Goal: Transaction & Acquisition: Purchase product/service

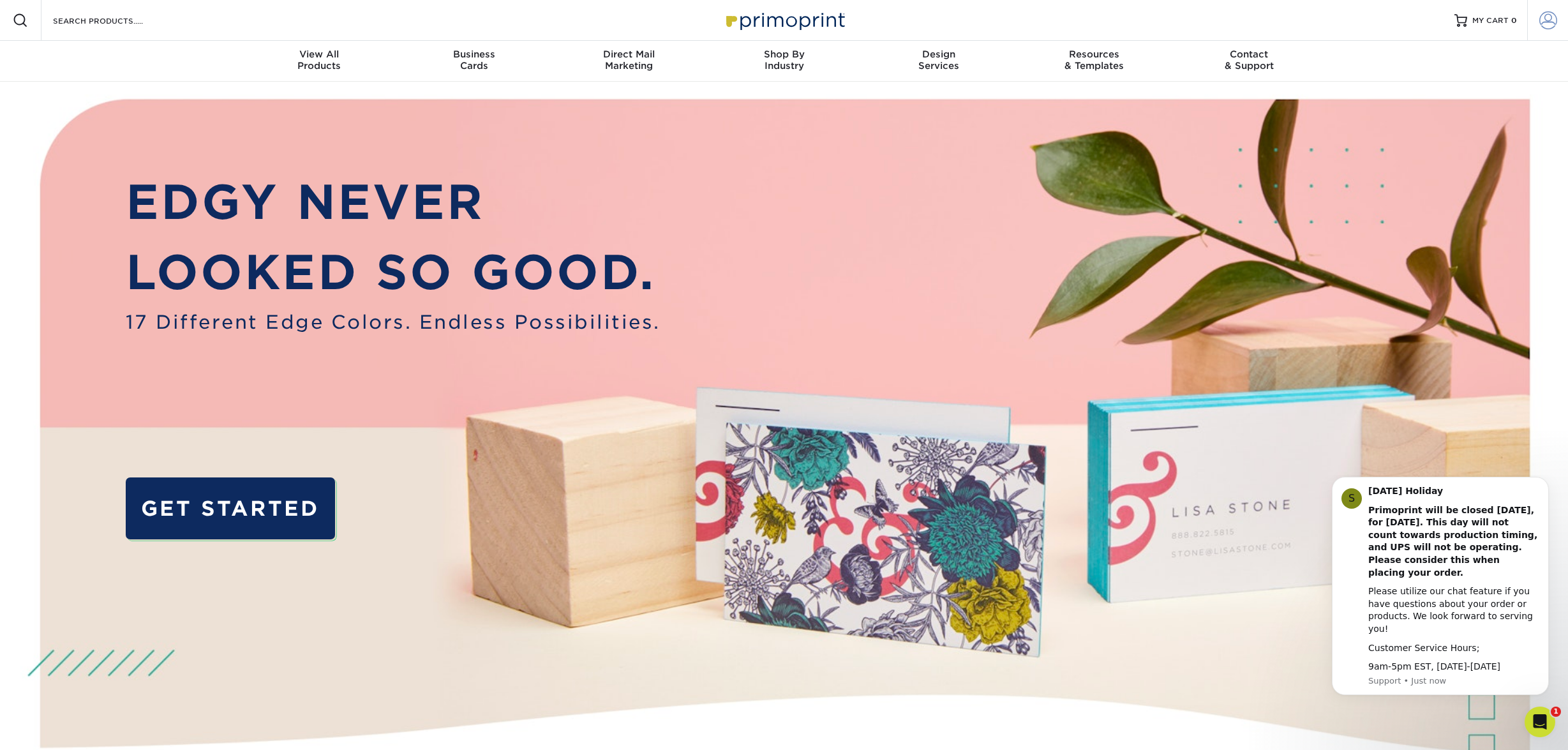
click at [1547, 18] on span at bounding box center [1548, 20] width 18 height 18
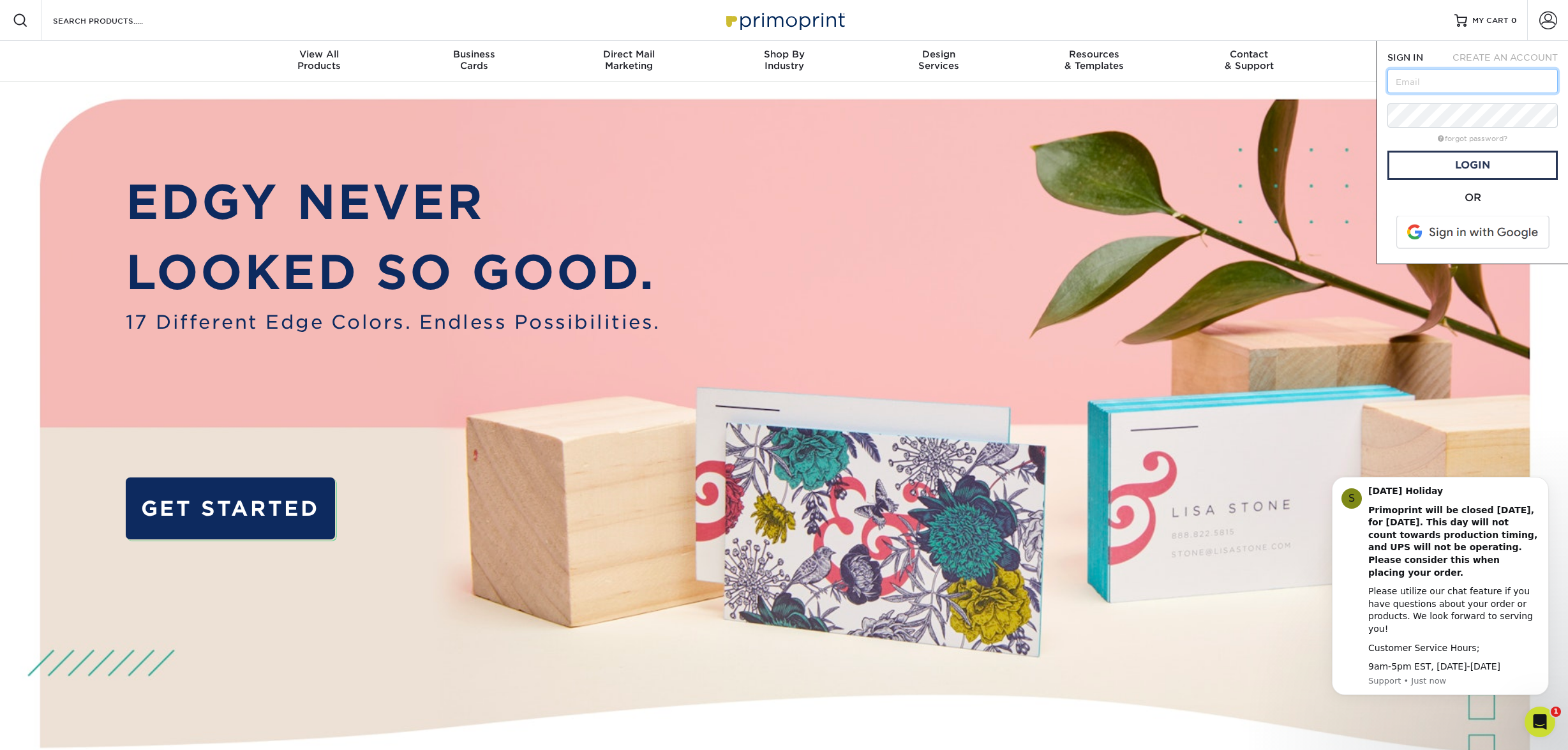
type input "unekfrancis@gmail.com"
click at [1463, 163] on link "Login" at bounding box center [1472, 165] width 171 height 29
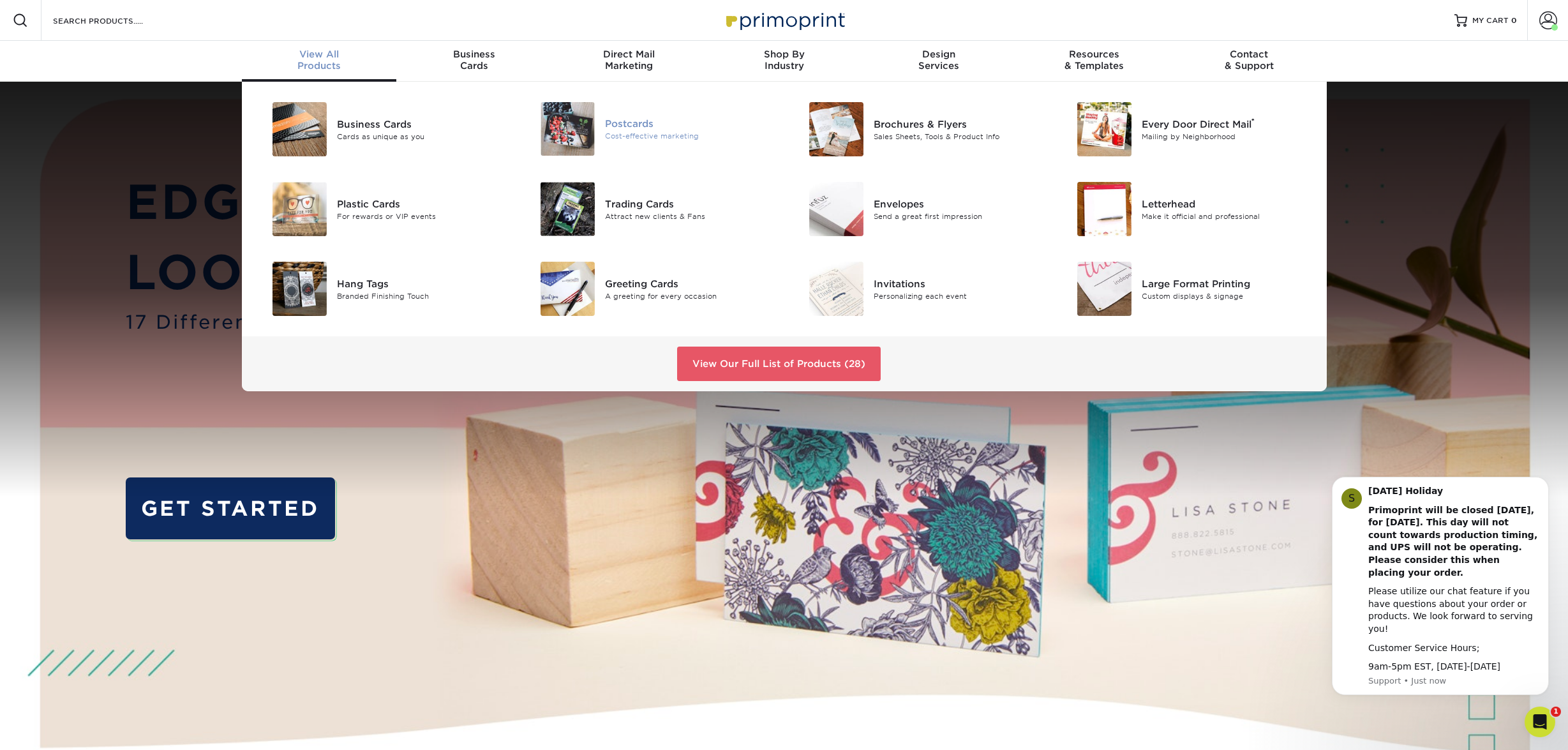
click at [589, 138] on img at bounding box center [568, 129] width 55 height 54
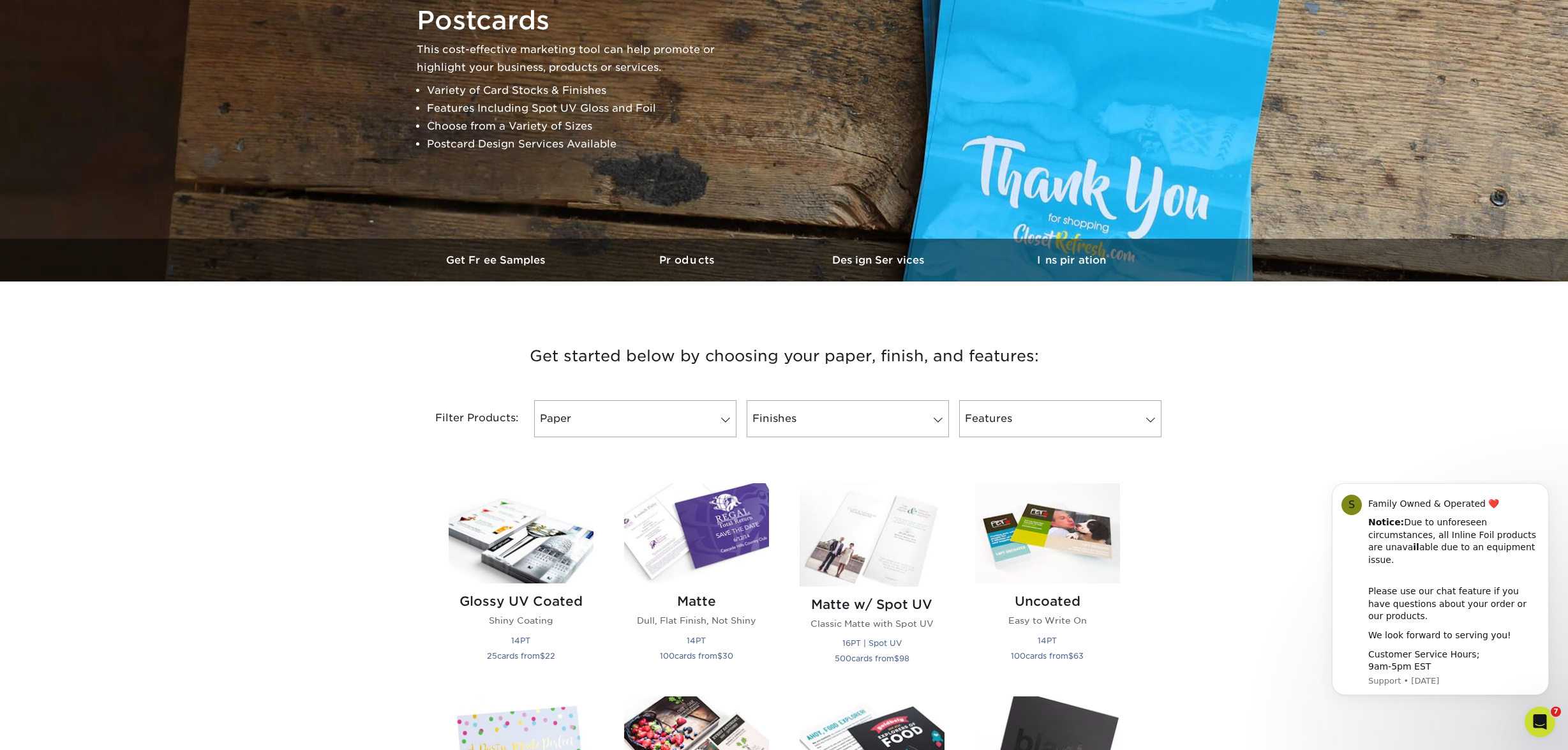
scroll to position [192, 0]
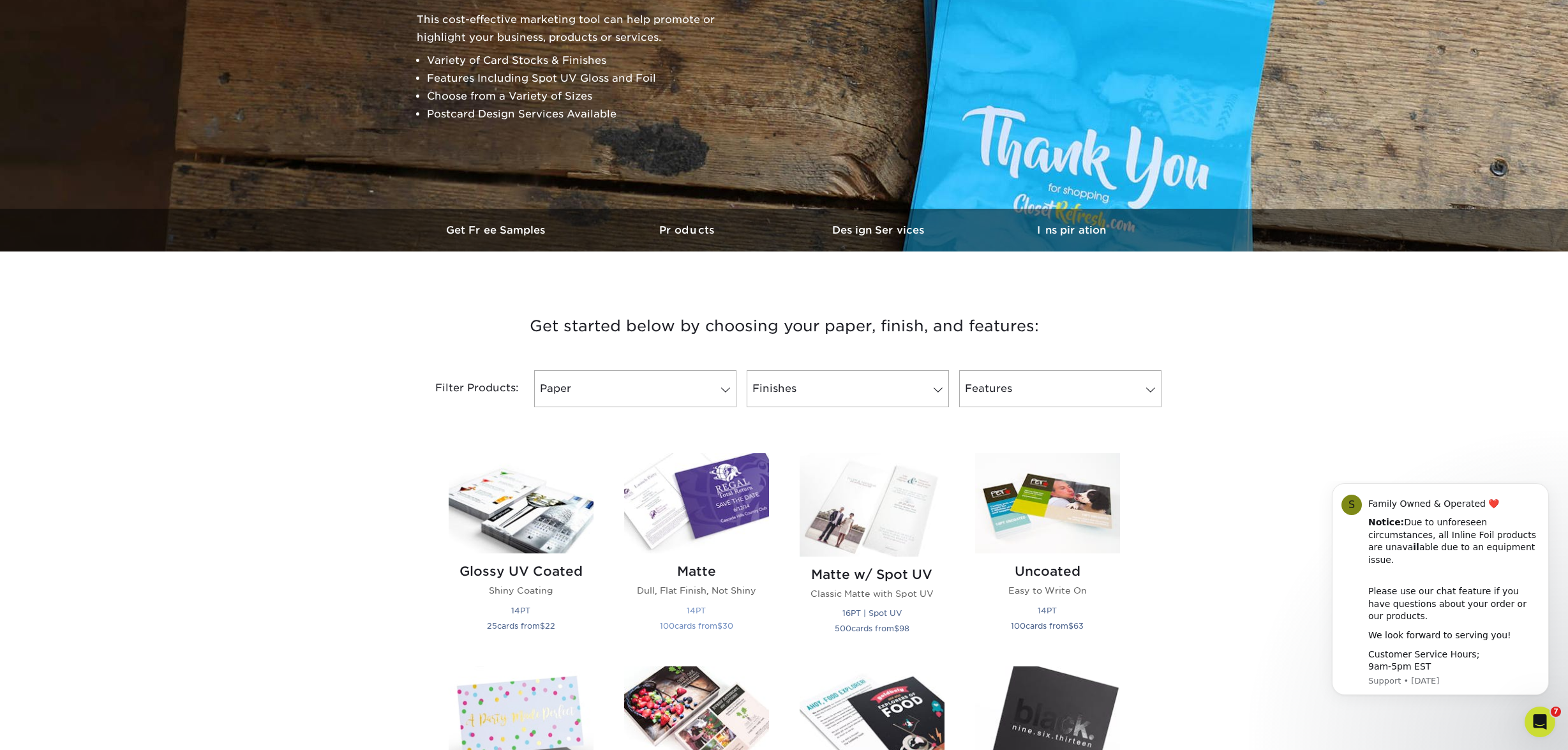
click at [742, 489] on img at bounding box center [696, 503] width 145 height 100
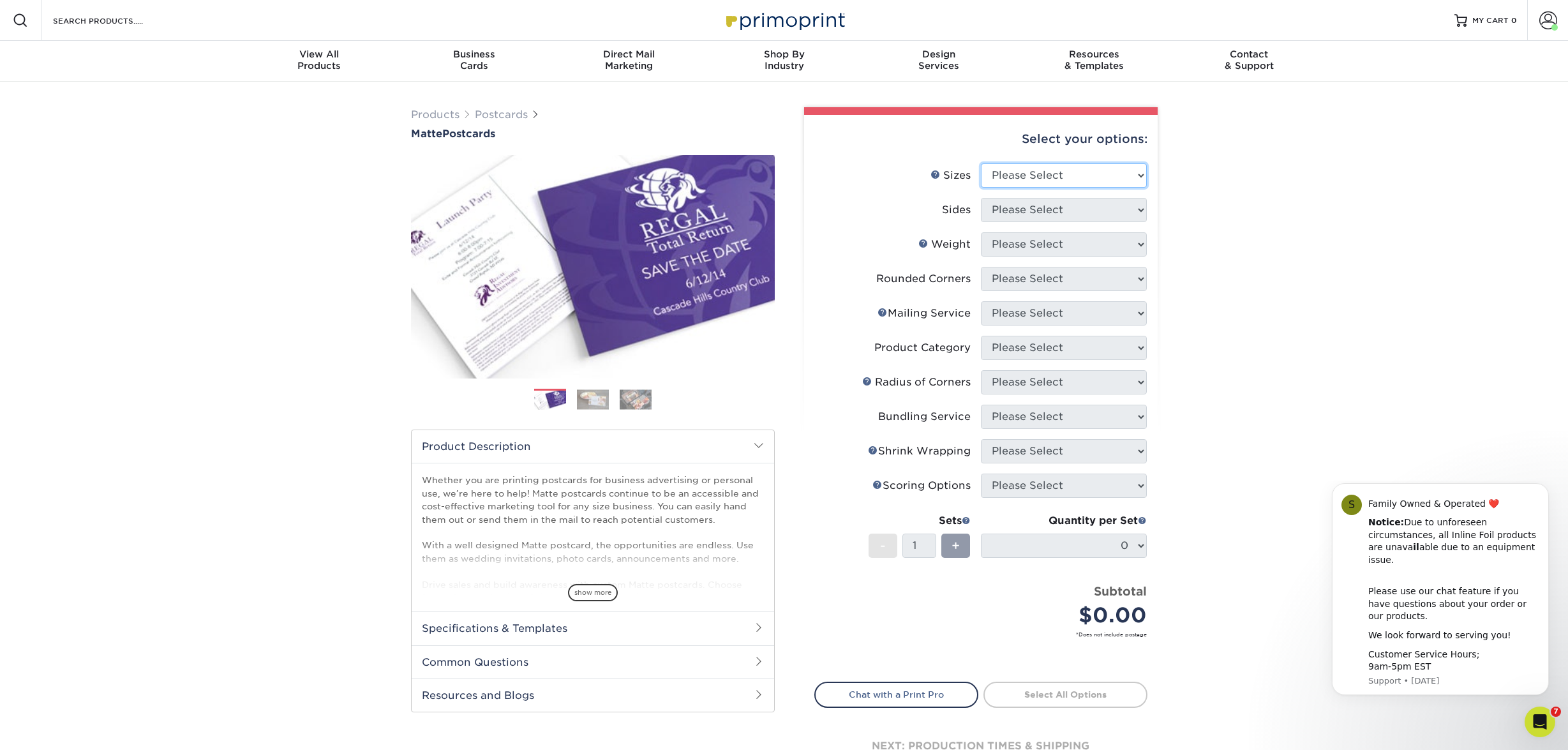
select select "5.00x7.00"
select select "13abbda7-1d64-4f25-8bb2-c179b224825d"
select select "16PT"
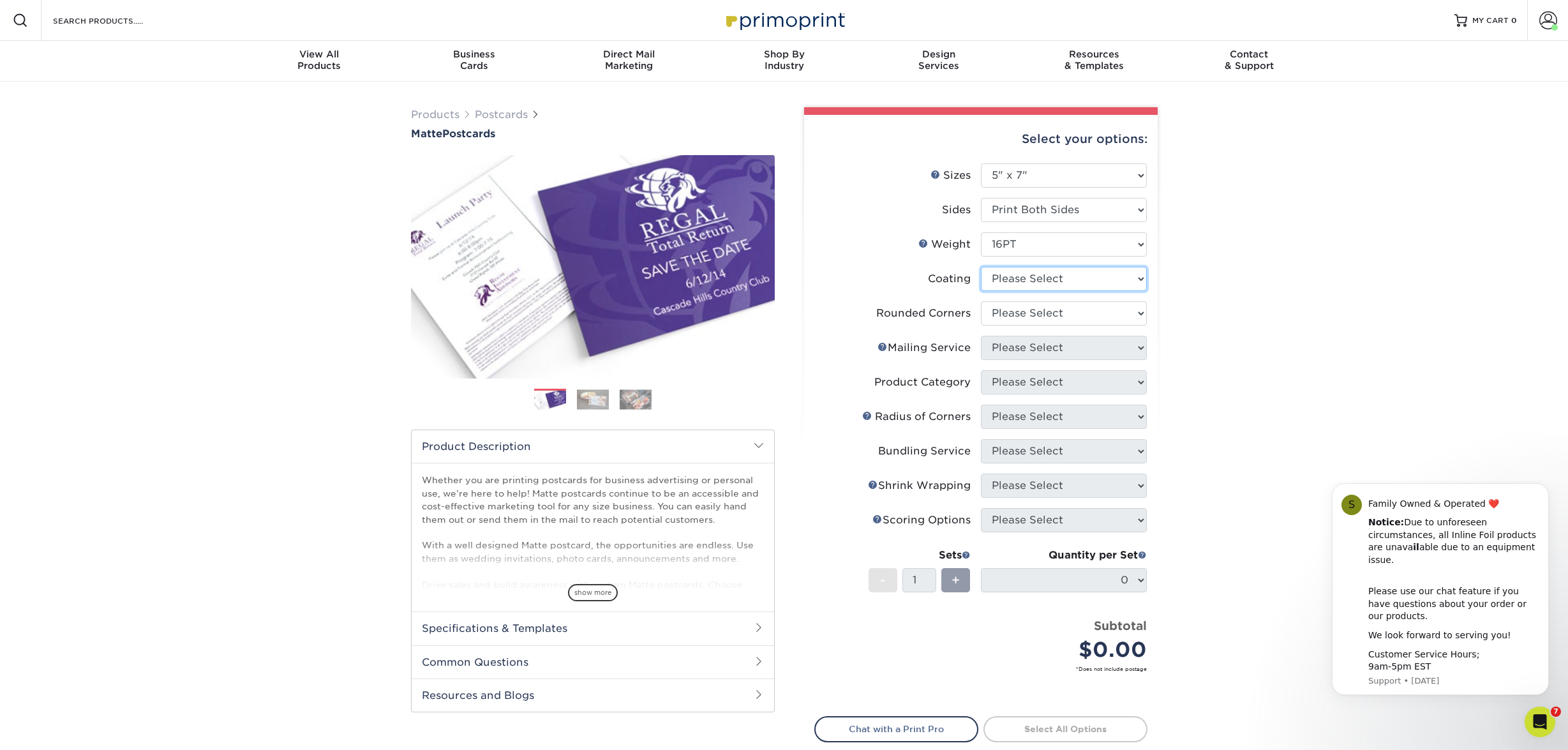
select select "121bb7b5-3b4d-429f-bd8d-bbf80e953313"
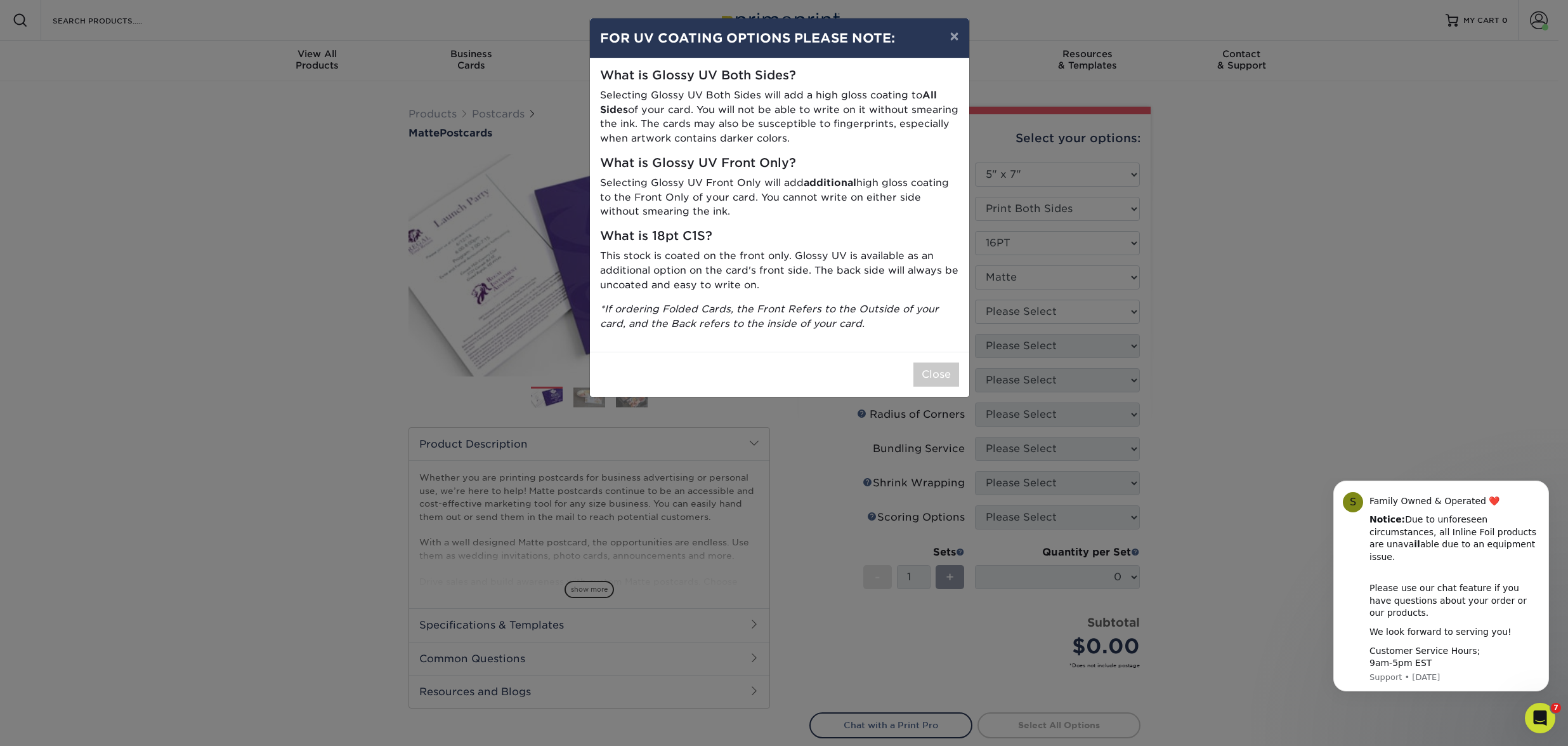
click at [951, 35] on button "×" at bounding box center [954, 36] width 29 height 35
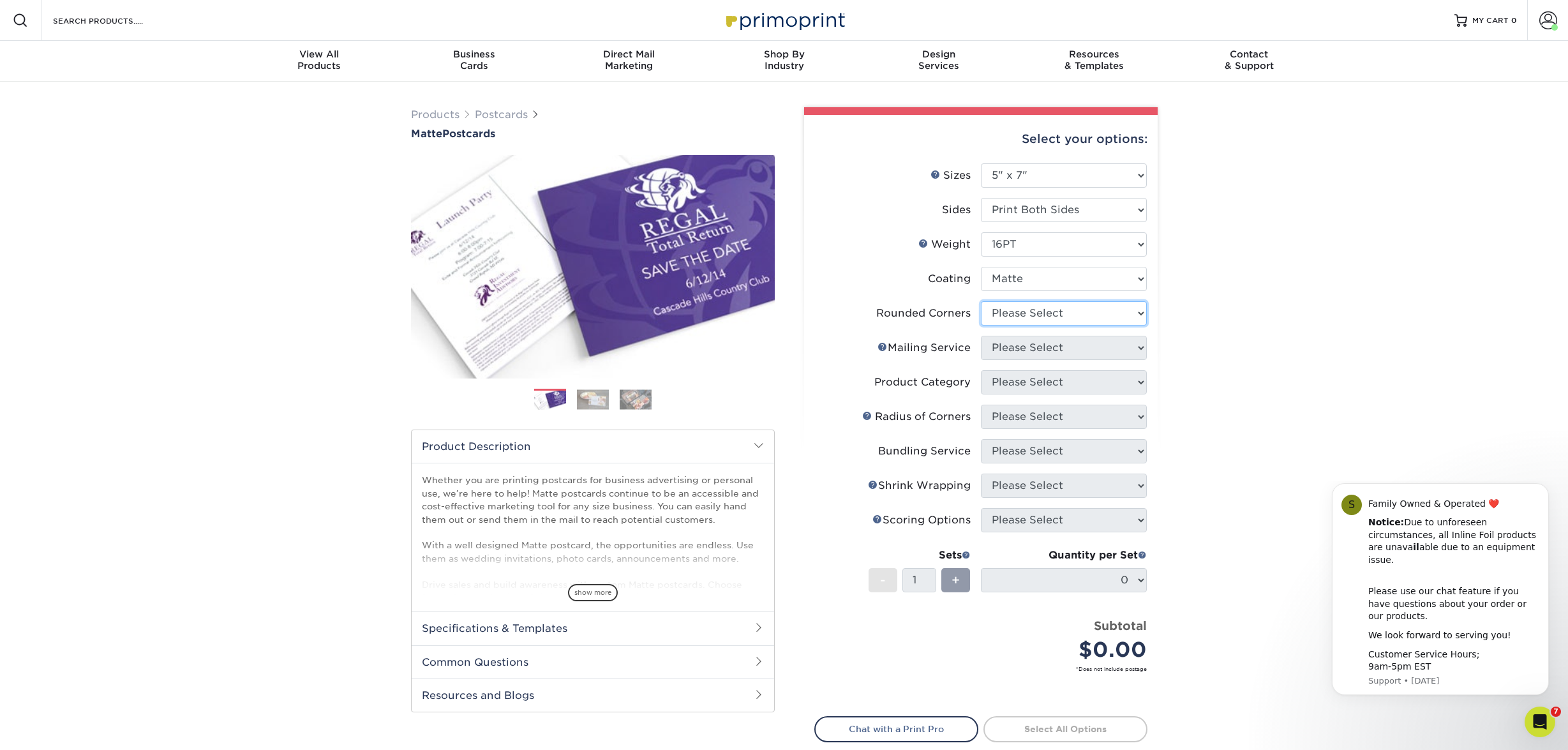
select select "0"
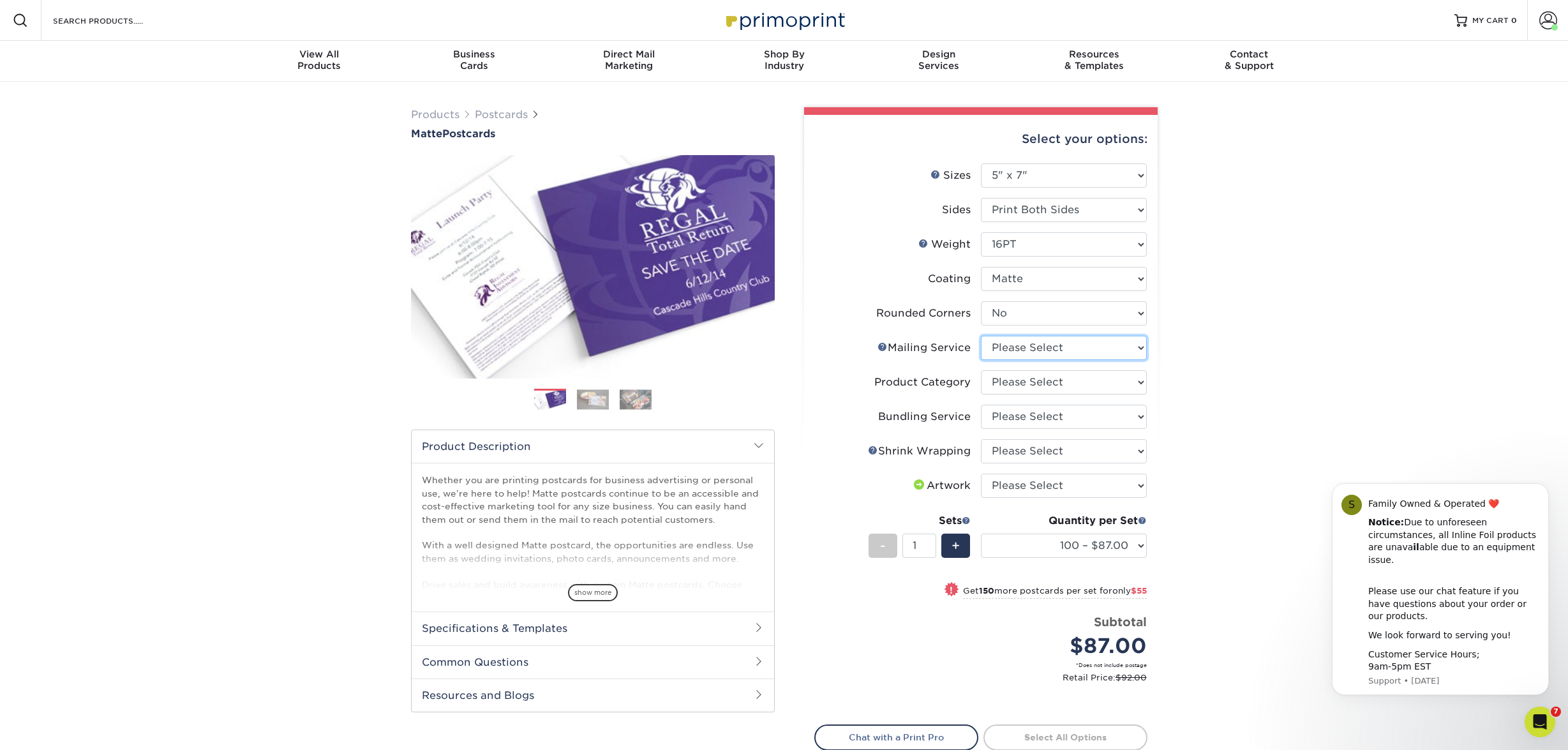
select select "3e5e9bdd-d78a-4c28-a41d-fe1407925ca6"
select select "9b7272e0-d6c8-4c3c-8e97-d3a1bcdab858"
select select "58689abb-25c0-461c-a4c3-a80b627d6649"
select select "c8749376-e7da-41d0-b3dc-647faf84d907"
select select "upload"
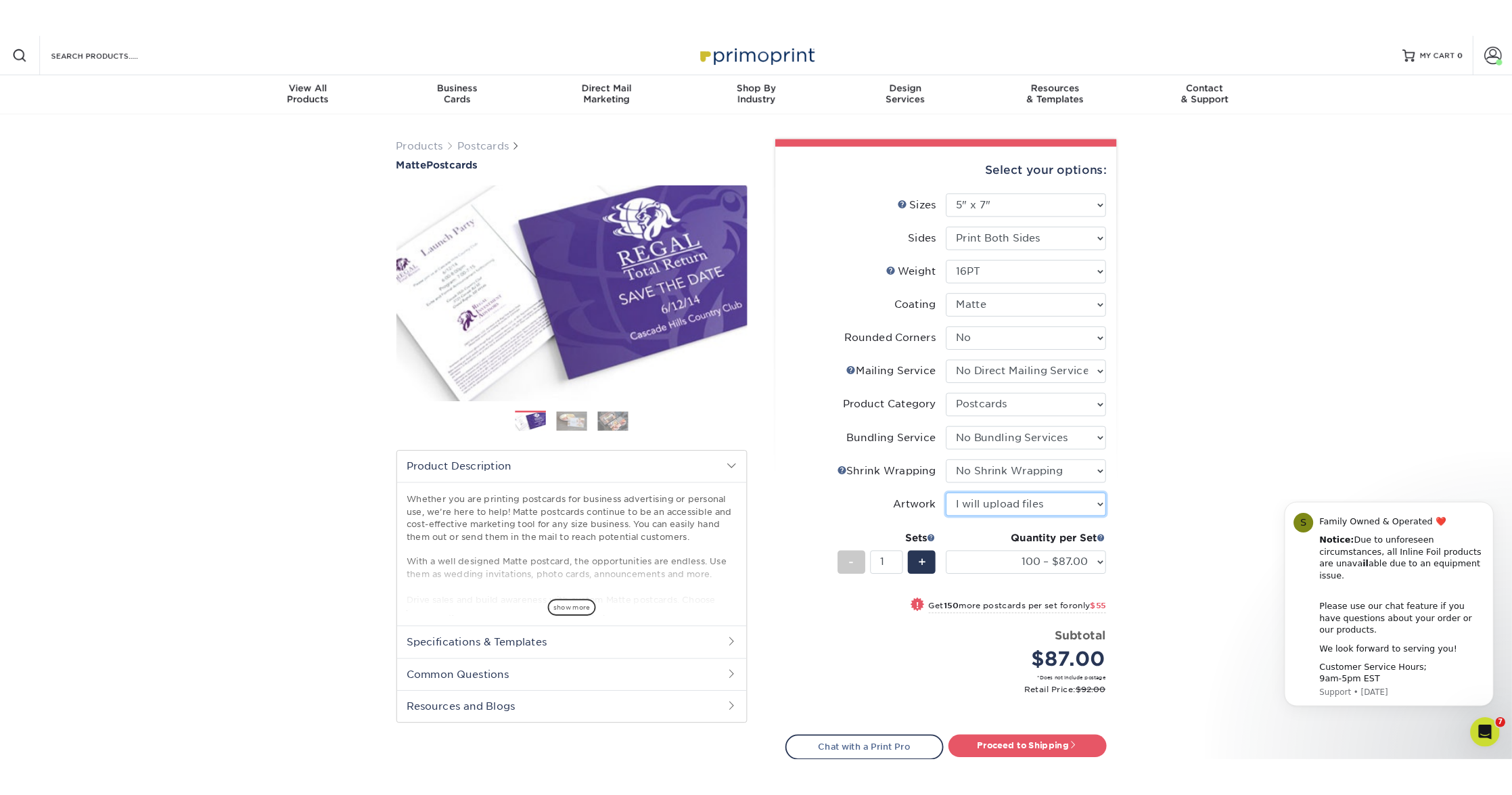
scroll to position [18, 0]
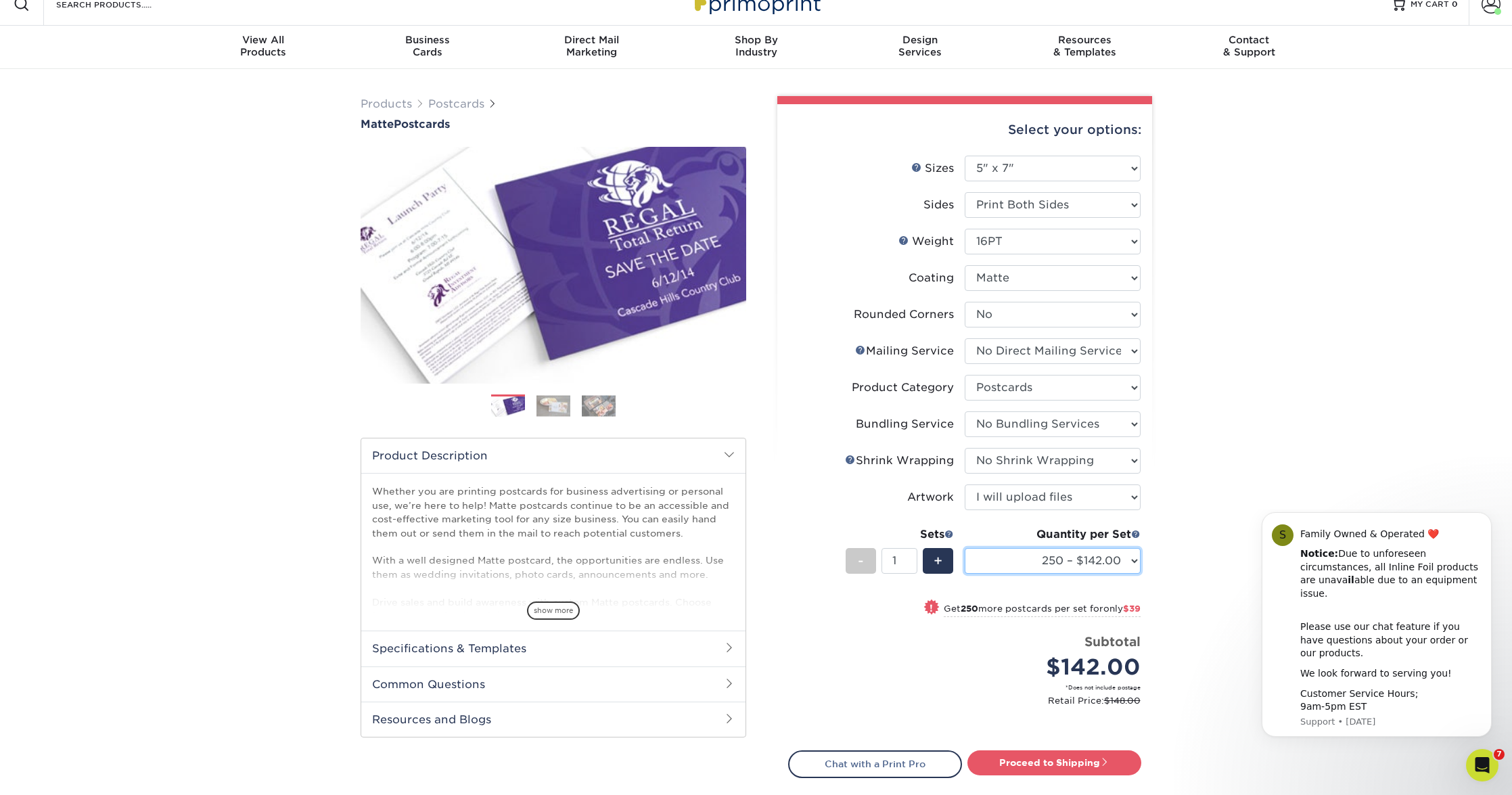
select select "500 – $181.00"
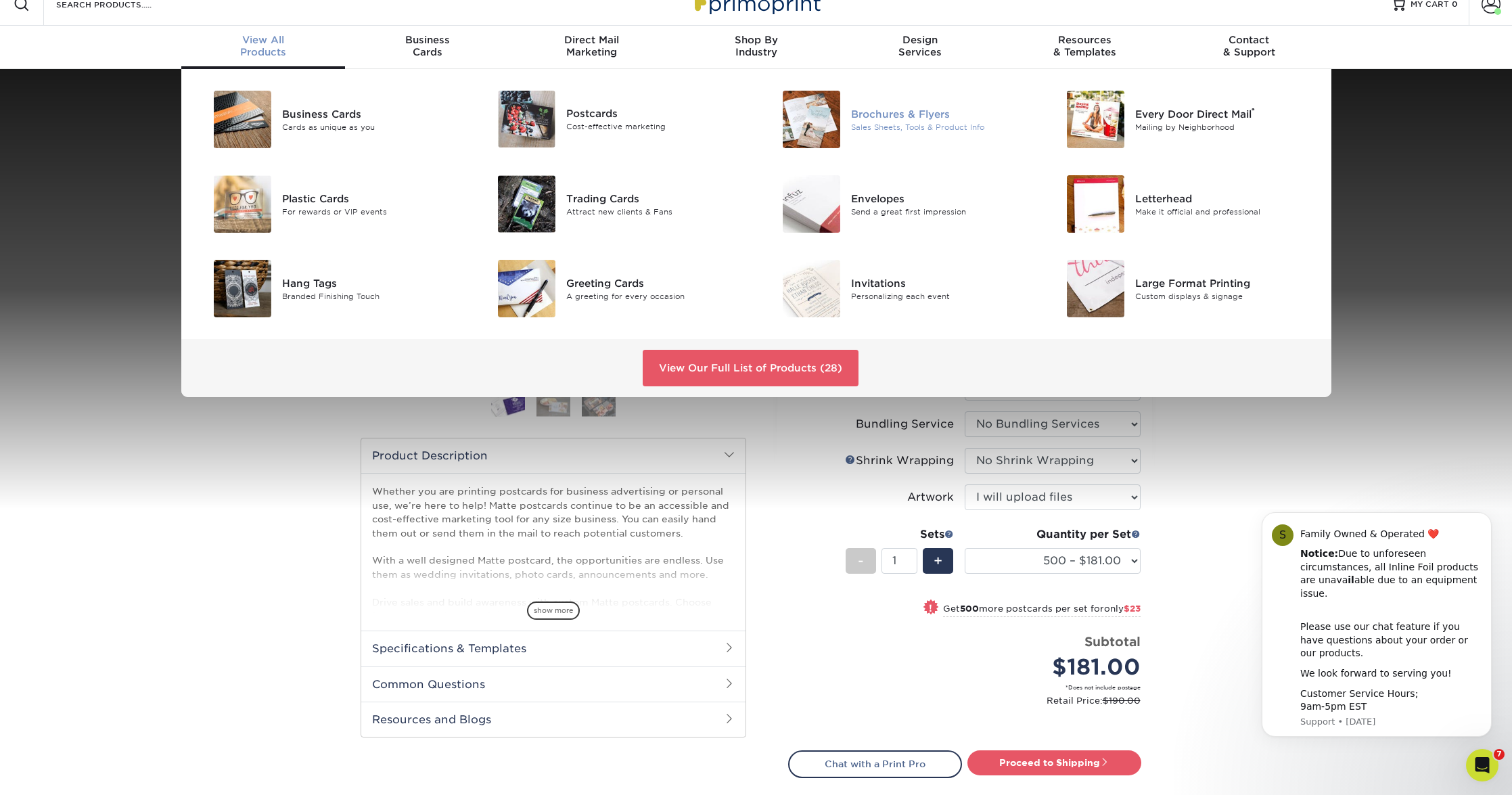
click at [871, 115] on div "Brochures & Flyers" at bounding box center [941, 113] width 179 height 15
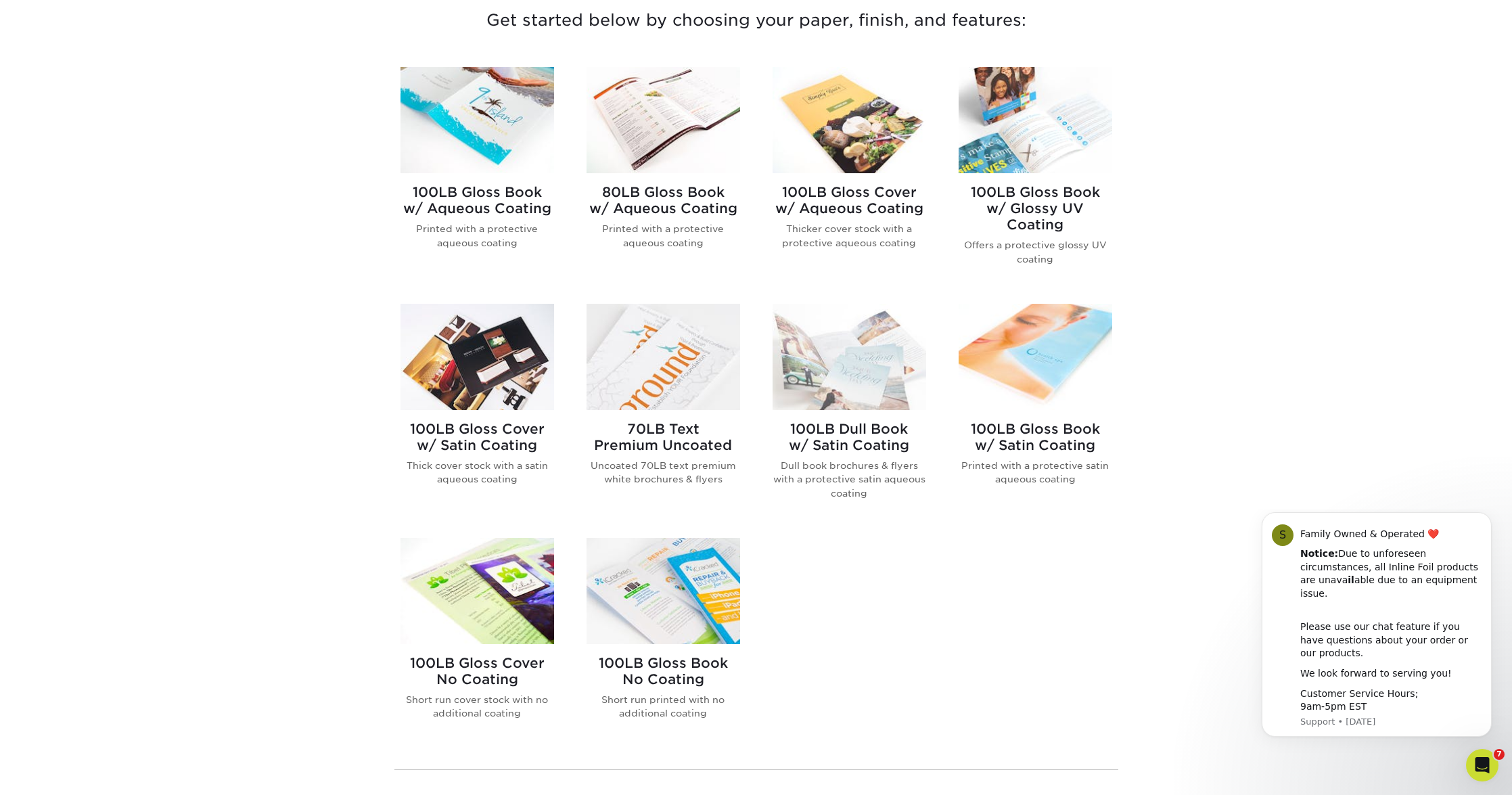
scroll to position [598, 0]
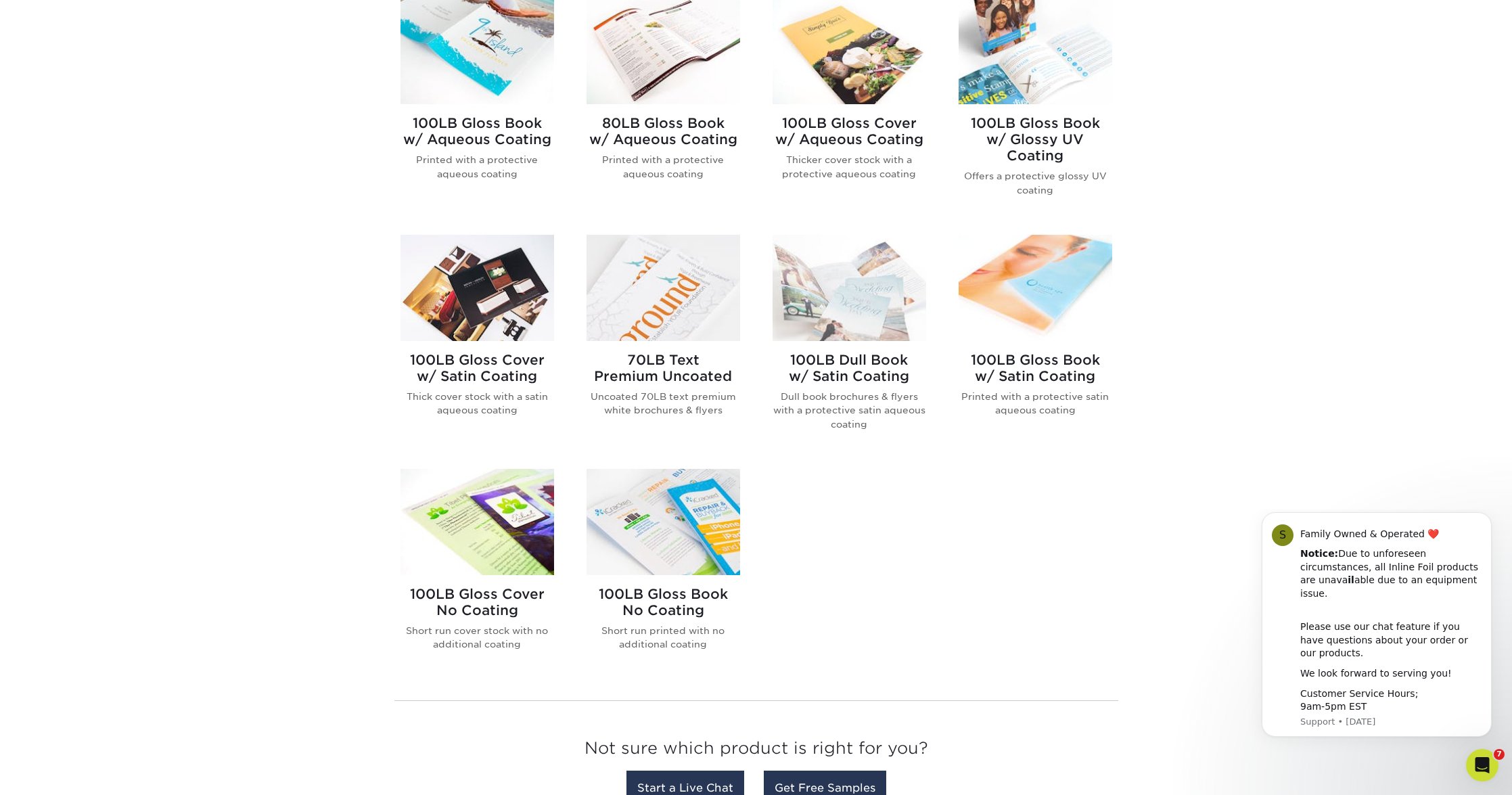
click at [655, 537] on img at bounding box center [663, 521] width 153 height 106
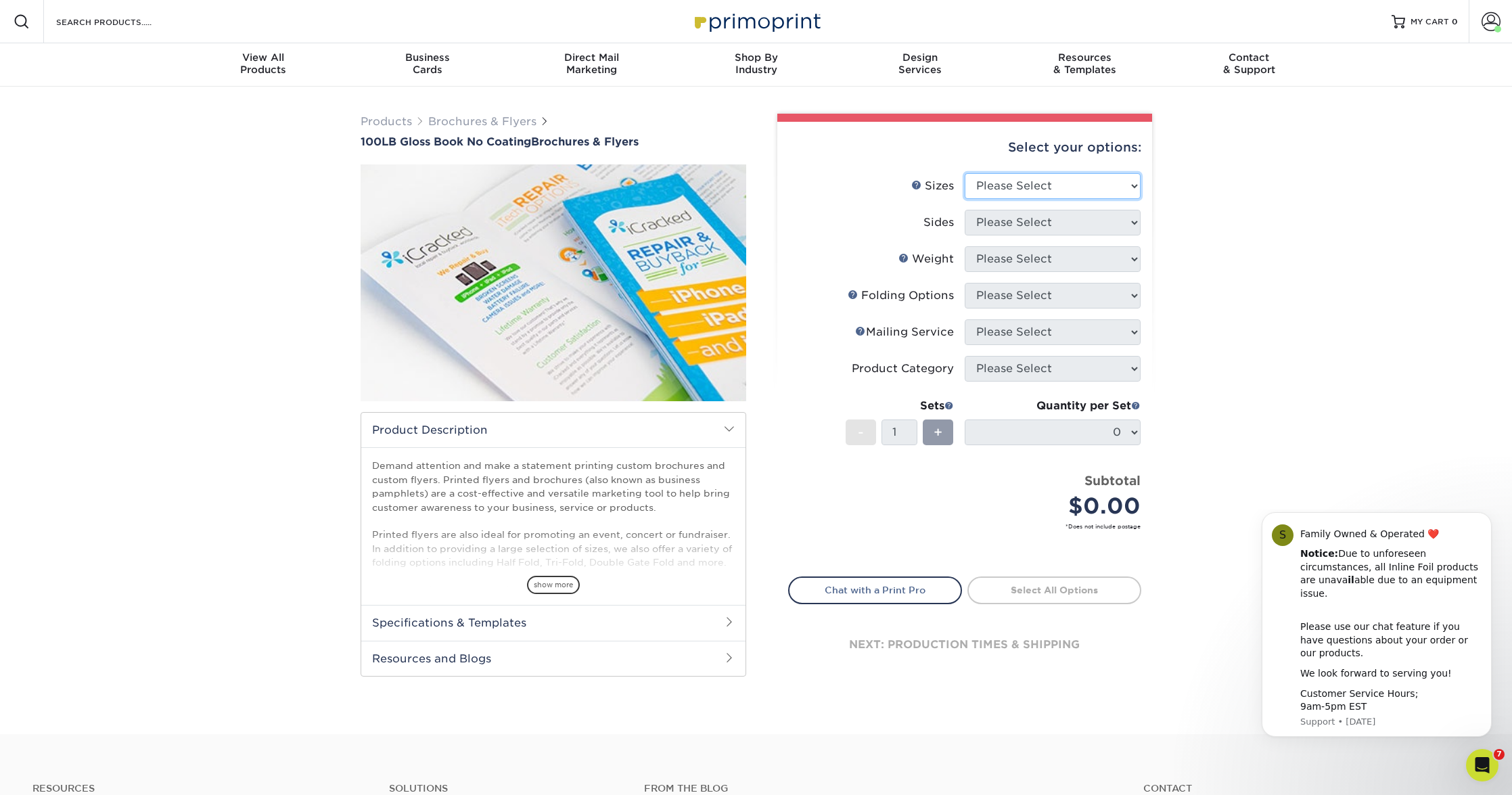
select select "8.50x11.00"
select select "13abbda7-1d64-4f25-8bb2-c179b224825d"
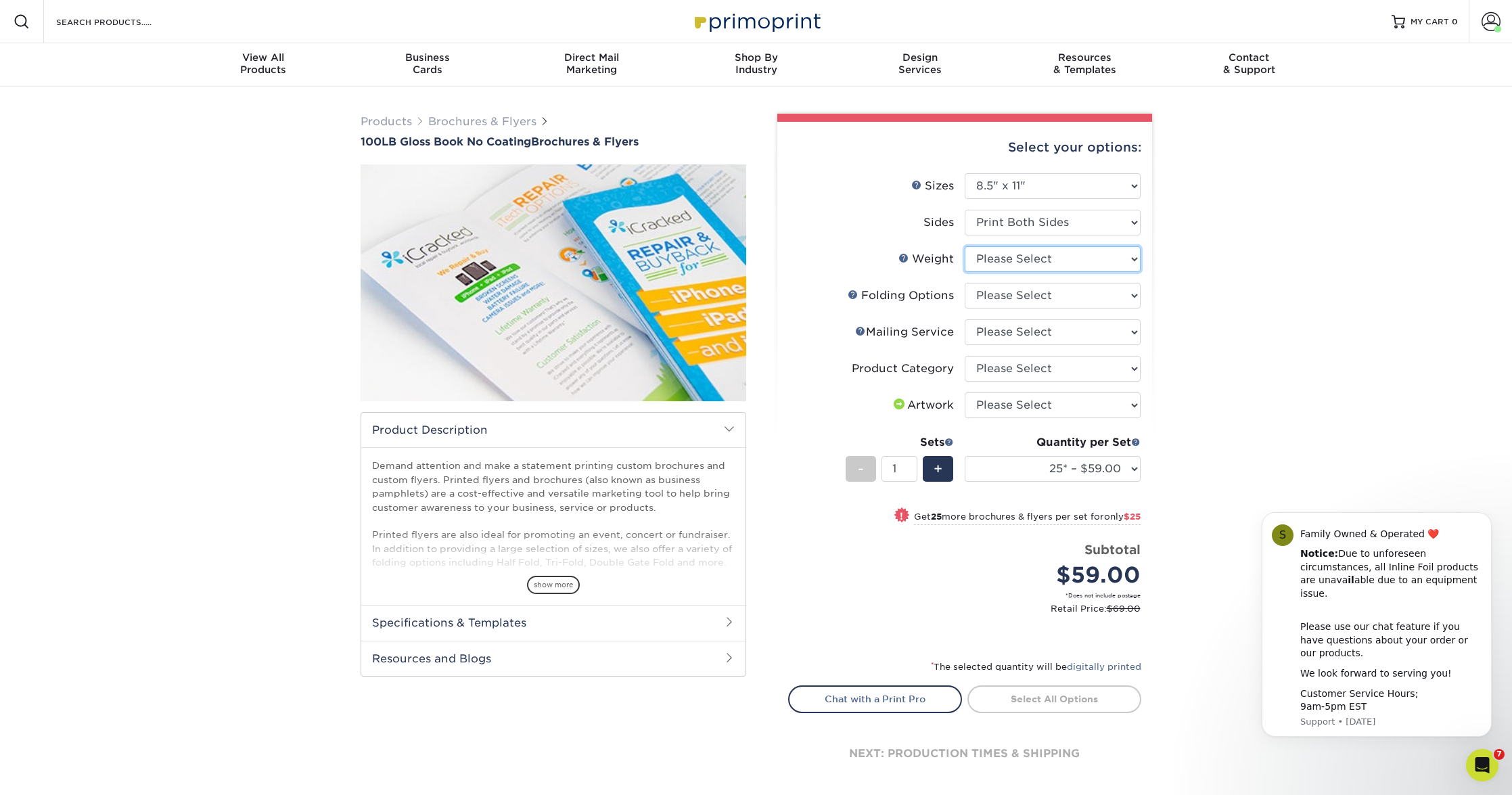
select select "100LB"
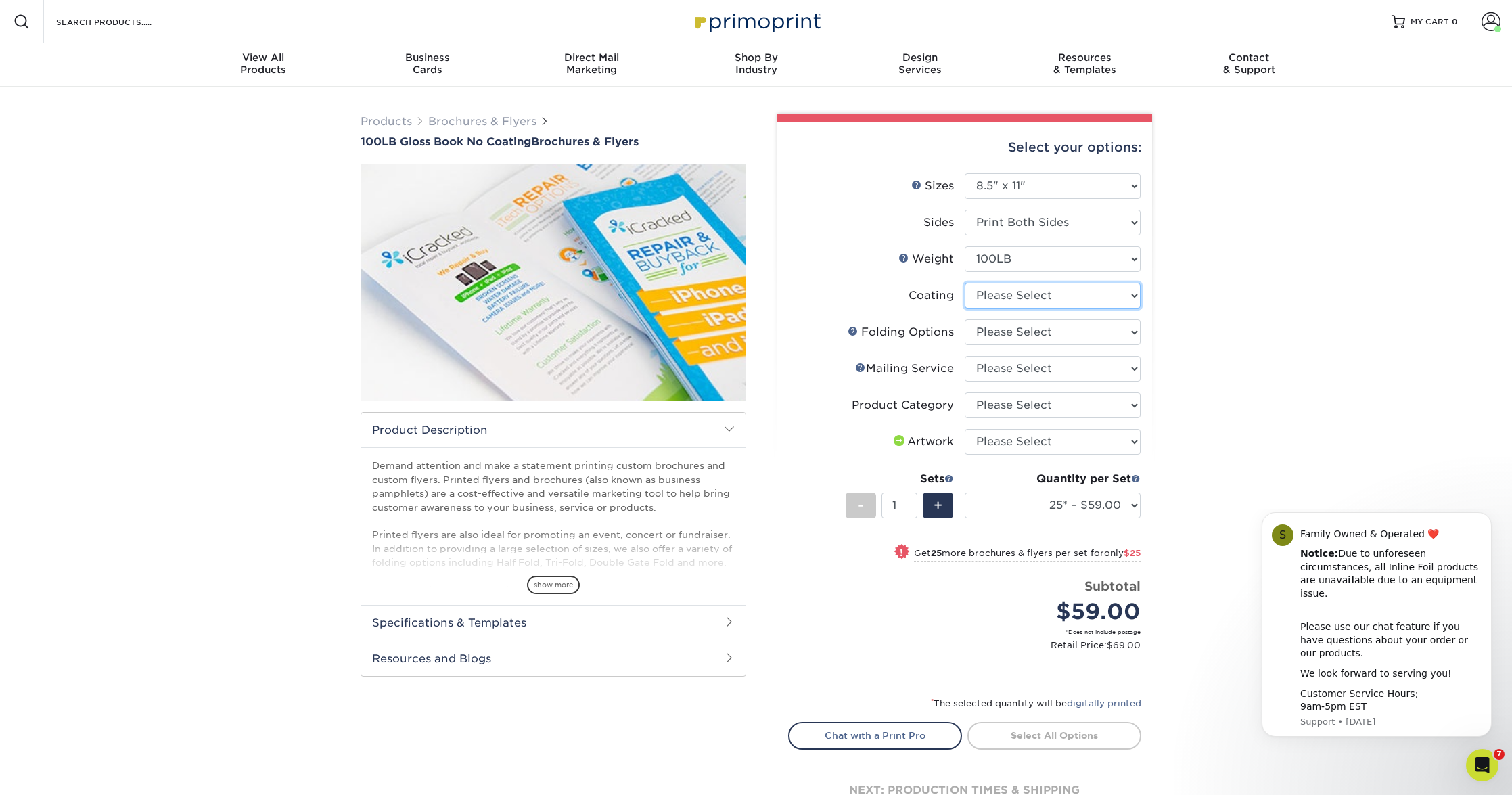
select select "3e7618de-abca-4bda-9f97-8b9129e913d8"
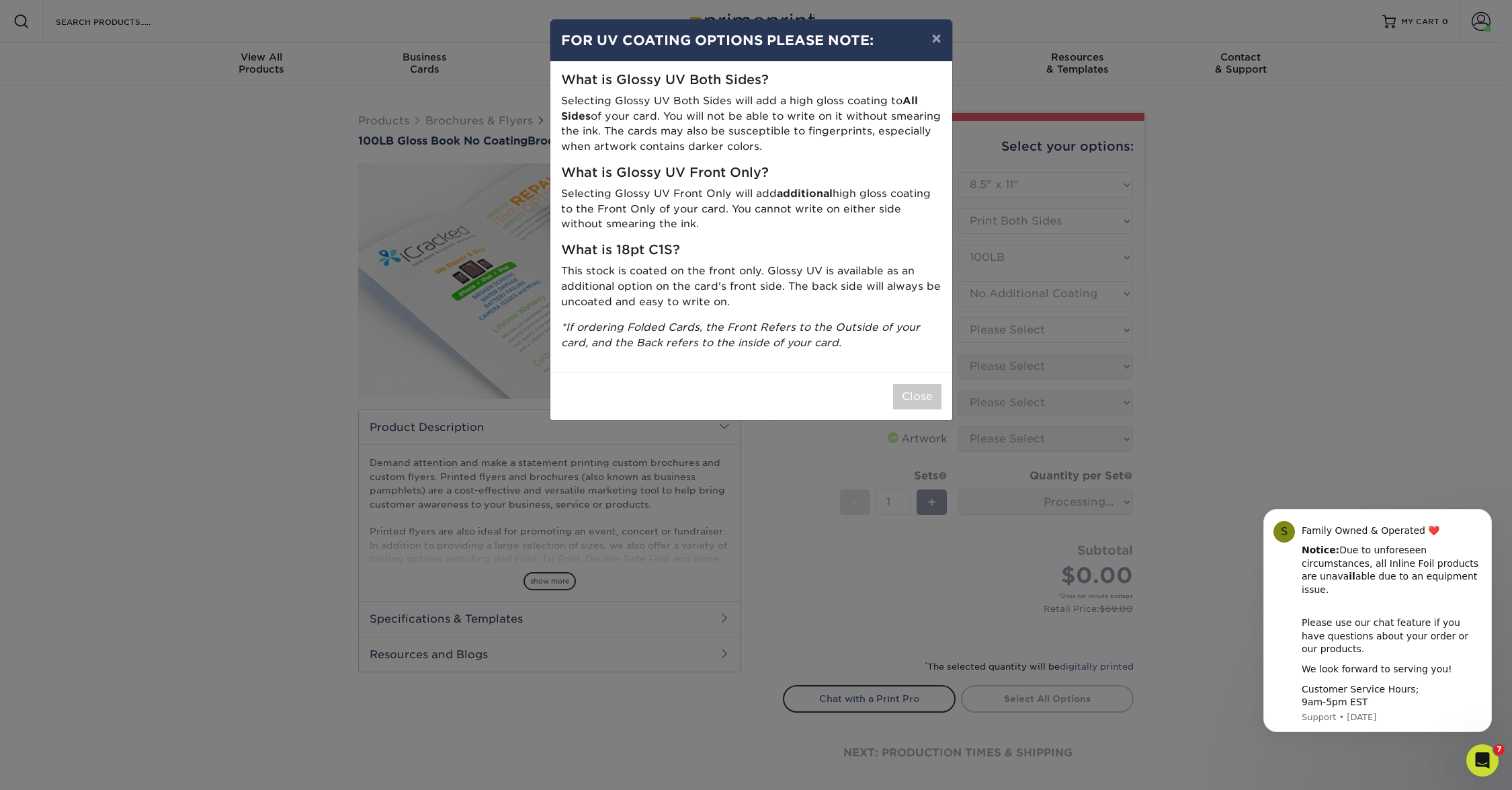
click at [937, 35] on button "×" at bounding box center [936, 38] width 31 height 37
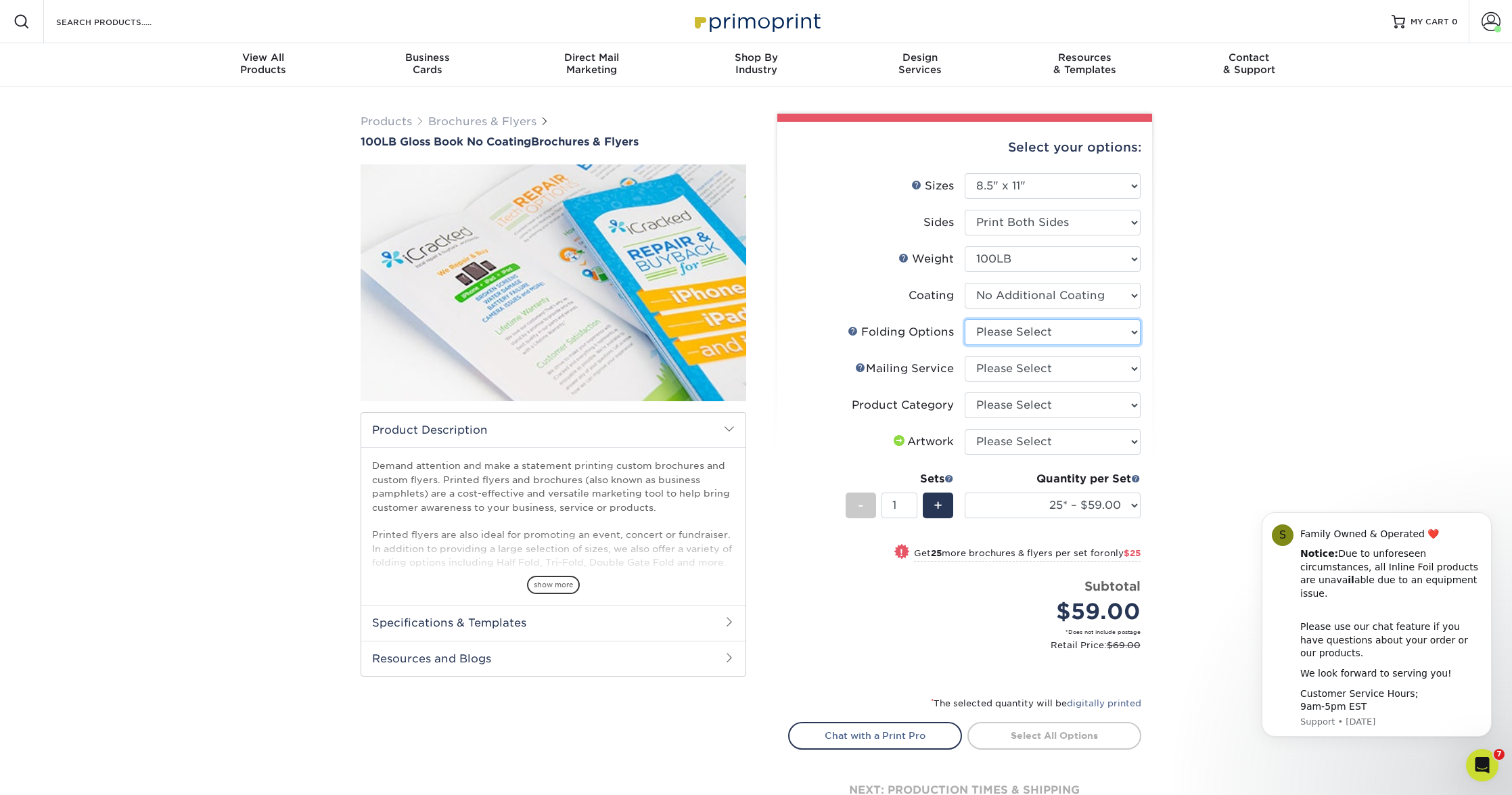
select select "6bd2fd9e-193e-4811-88f7-94c08206d735"
select select "3e5e9bdd-d78a-4c28-a41d-fe1407925ca6"
select select "1a668080-6b7c-4174-b399-2c3833b27ef4"
select select "upload"
click at [1230, 348] on div "Products Brochures & Flyers 100LB Gloss Book No Coating Brochures & Flyers show…" at bounding box center [756, 482] width 1512 height 792
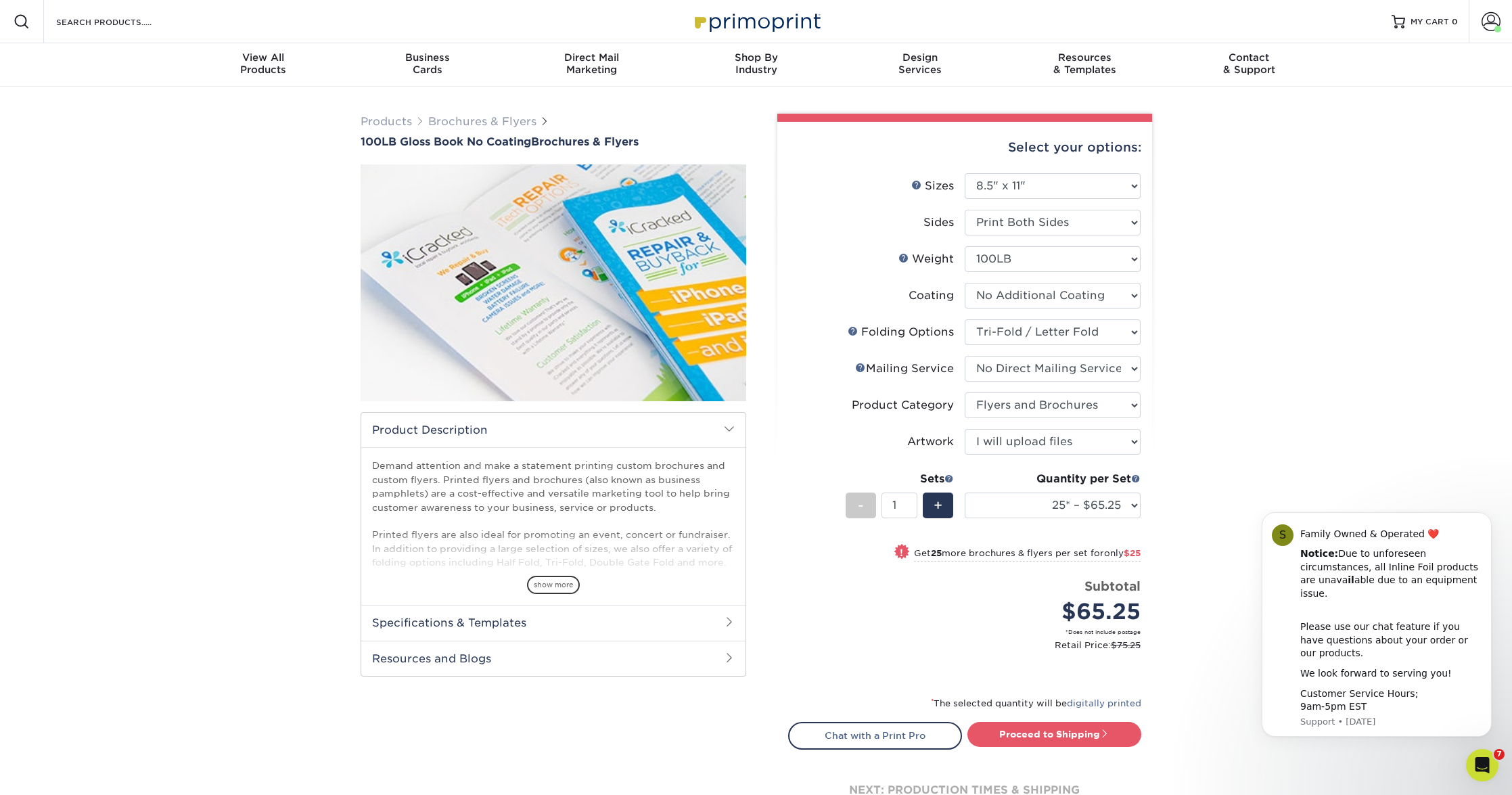
click at [614, 270] on img at bounding box center [554, 283] width 386 height 266
click at [258, 310] on div "Products Brochures & Flyers 100LB Gloss Book No Coating Brochures & Flyers show…" at bounding box center [756, 482] width 1512 height 792
select select "500 – $427.00"
